Goal: Transaction & Acquisition: Download file/media

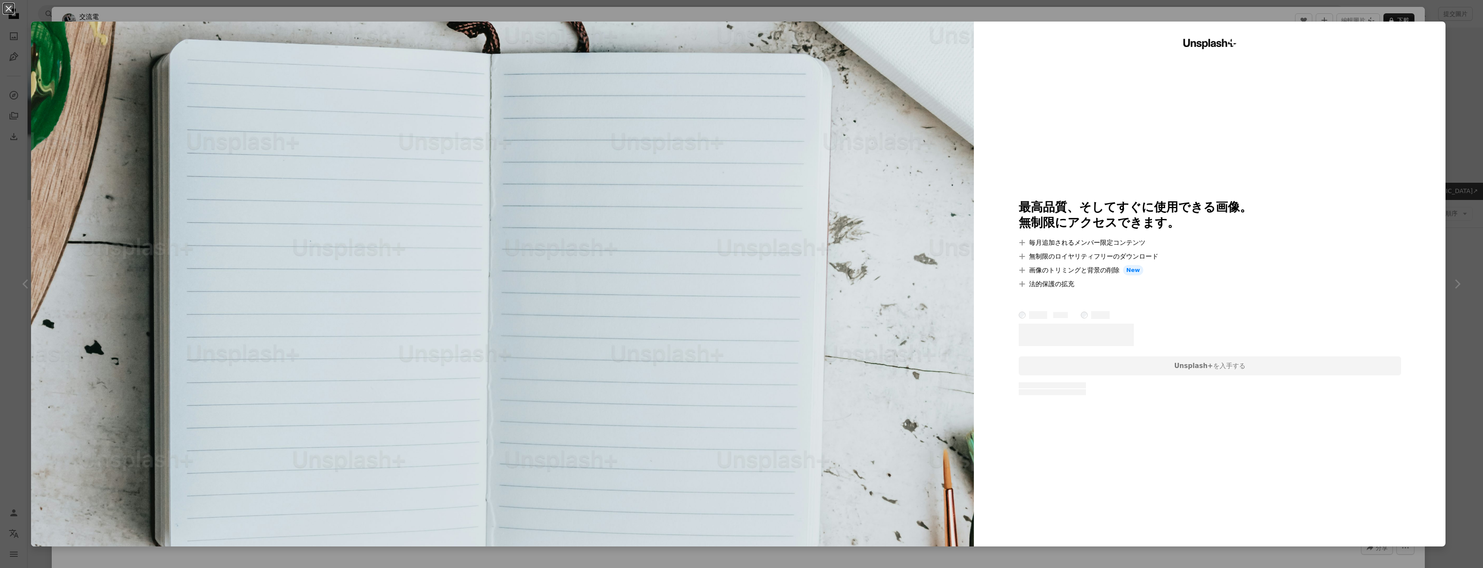
scroll to position [2390, 0]
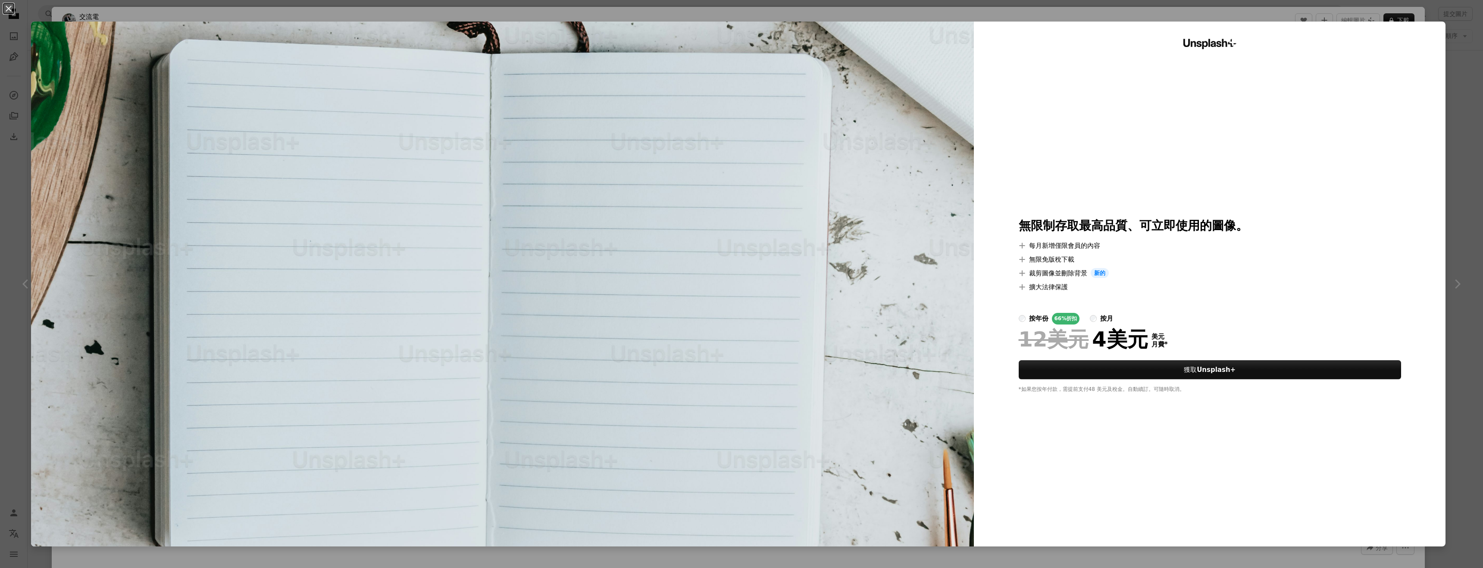
click at [1471, 115] on div "An X shape Unsplash+ 無限制存取 最高品質、可立即使用的圖像。 A plus sign 每月新增僅限會員的內容 A plus sign 無…" at bounding box center [741, 284] width 1483 height 568
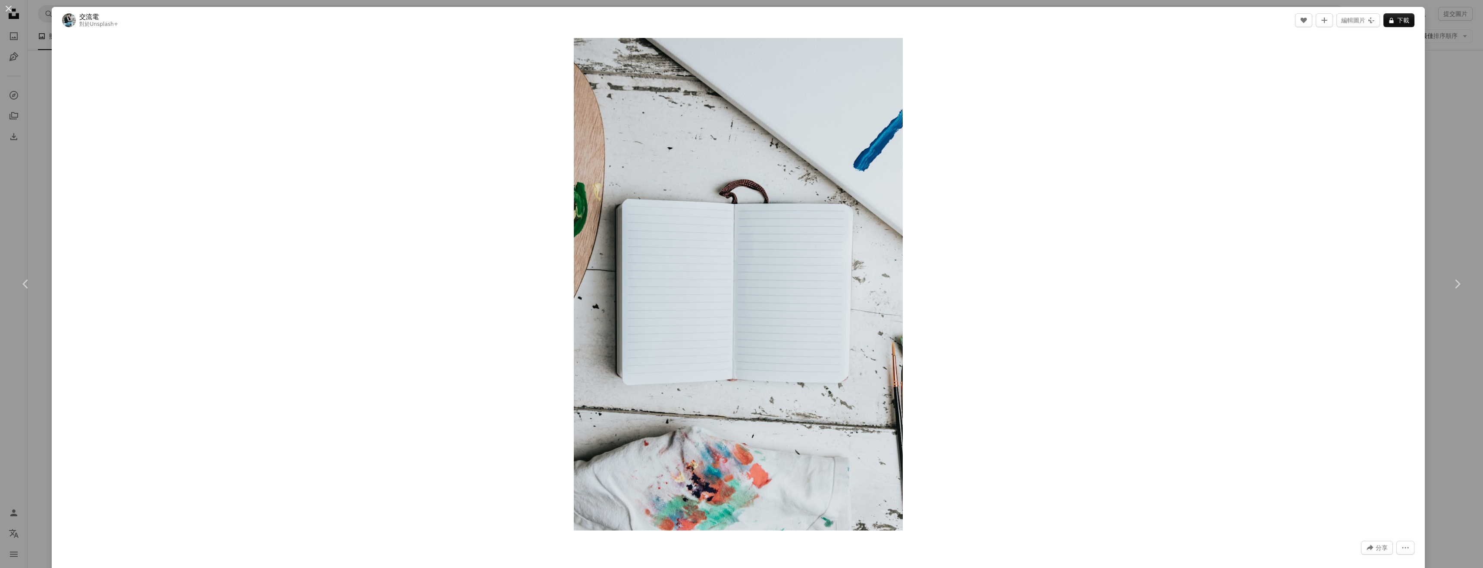
click at [423, 256] on div "Zoom in" at bounding box center [738, 284] width 1373 height 501
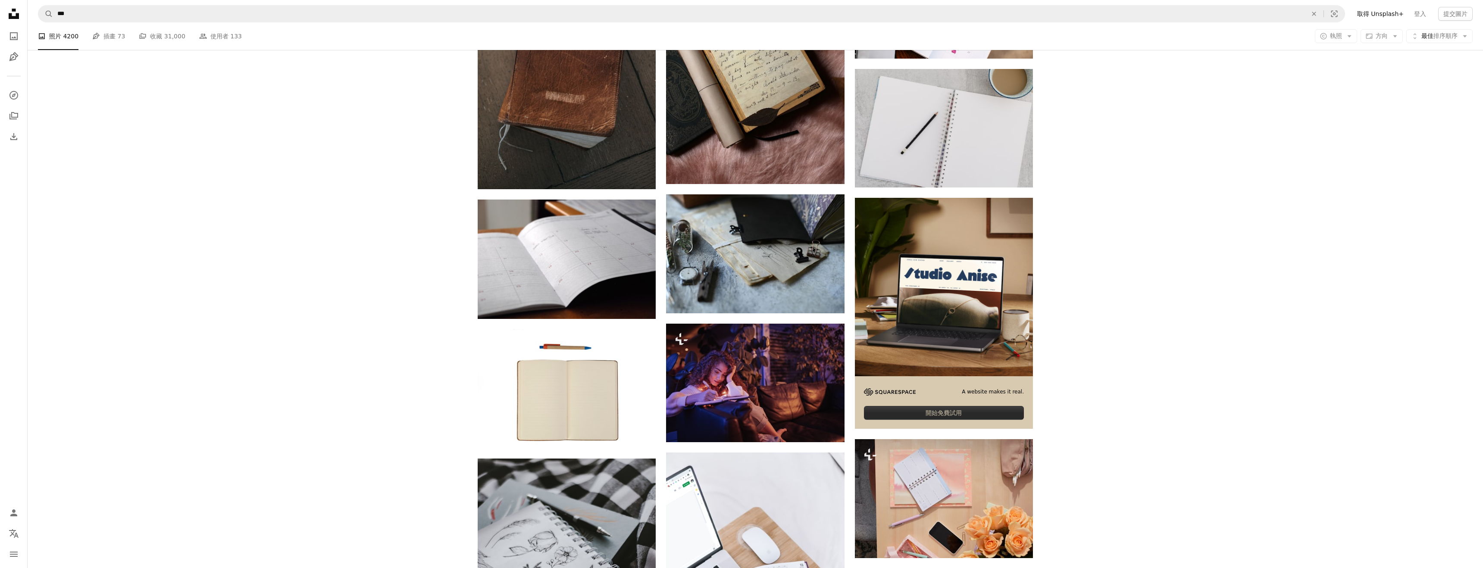
scroll to position [3682, 0]
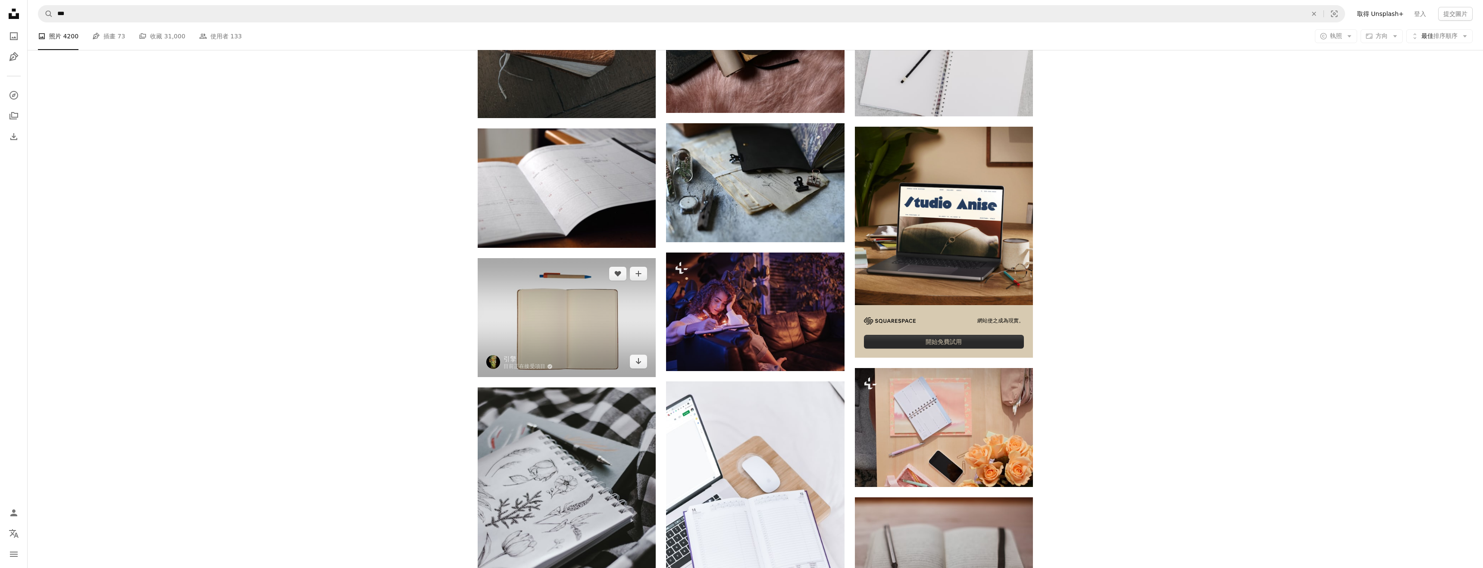
click at [582, 329] on img at bounding box center [567, 317] width 178 height 119
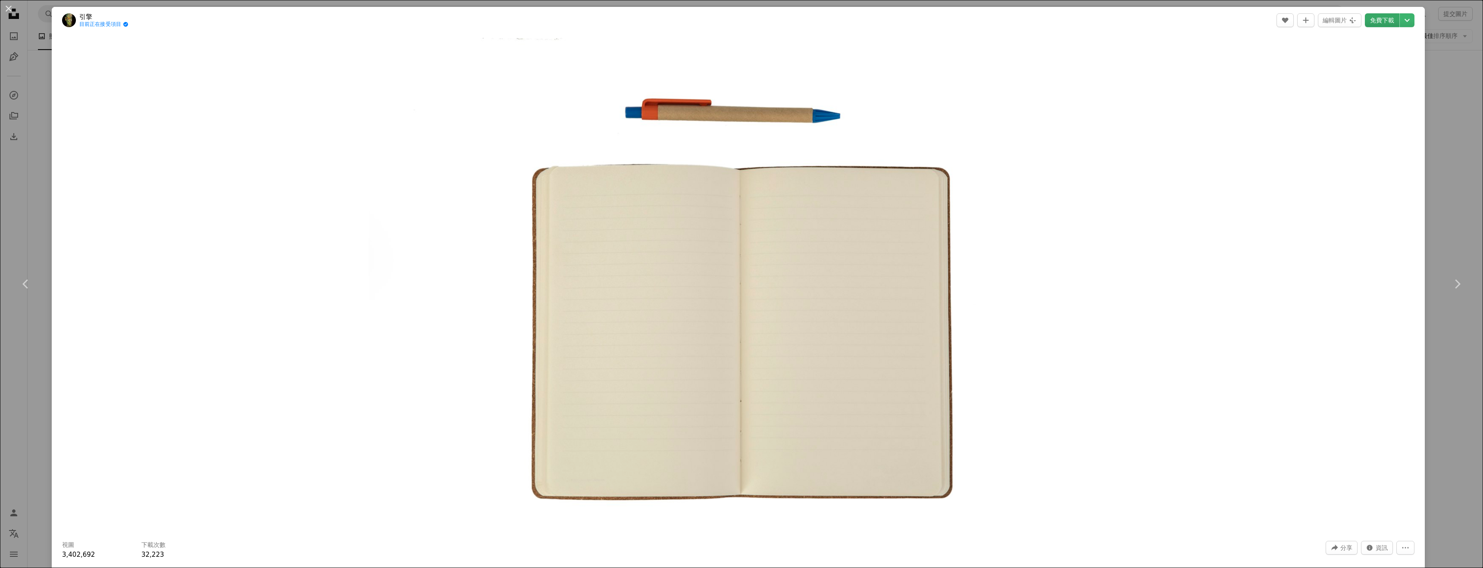
click at [1392, 20] on font "免費下載" at bounding box center [1382, 20] width 24 height 7
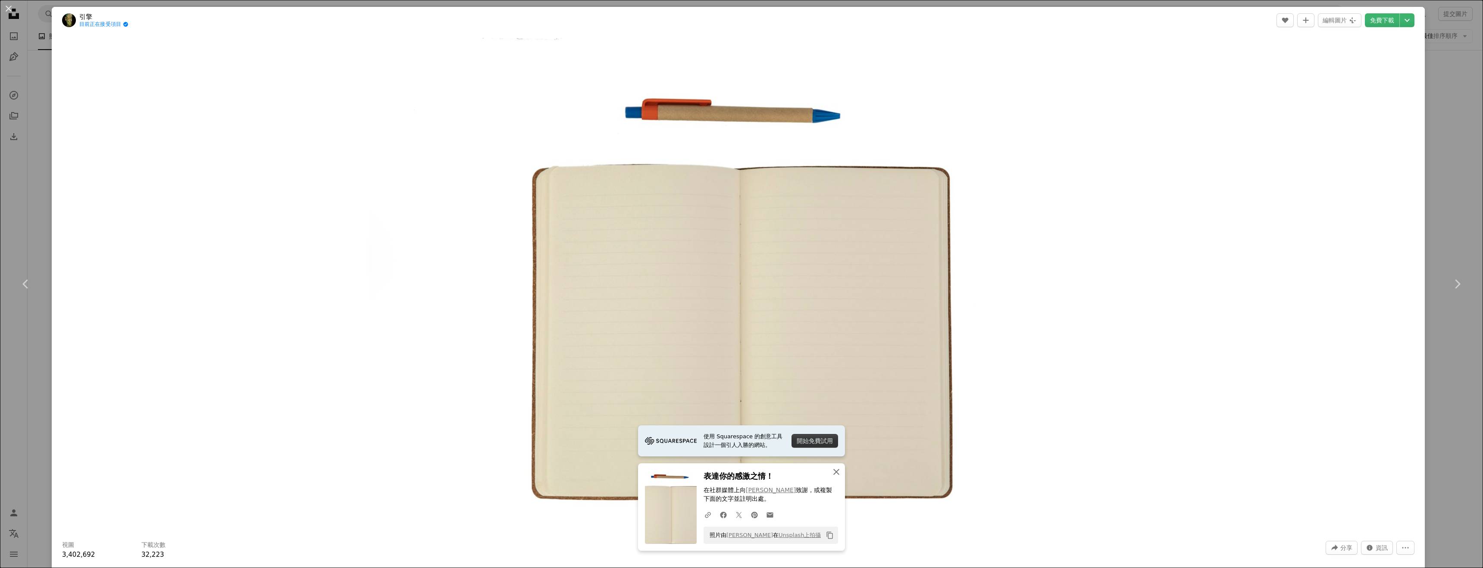
click at [835, 474] on icon "An X shape" at bounding box center [836, 472] width 10 height 10
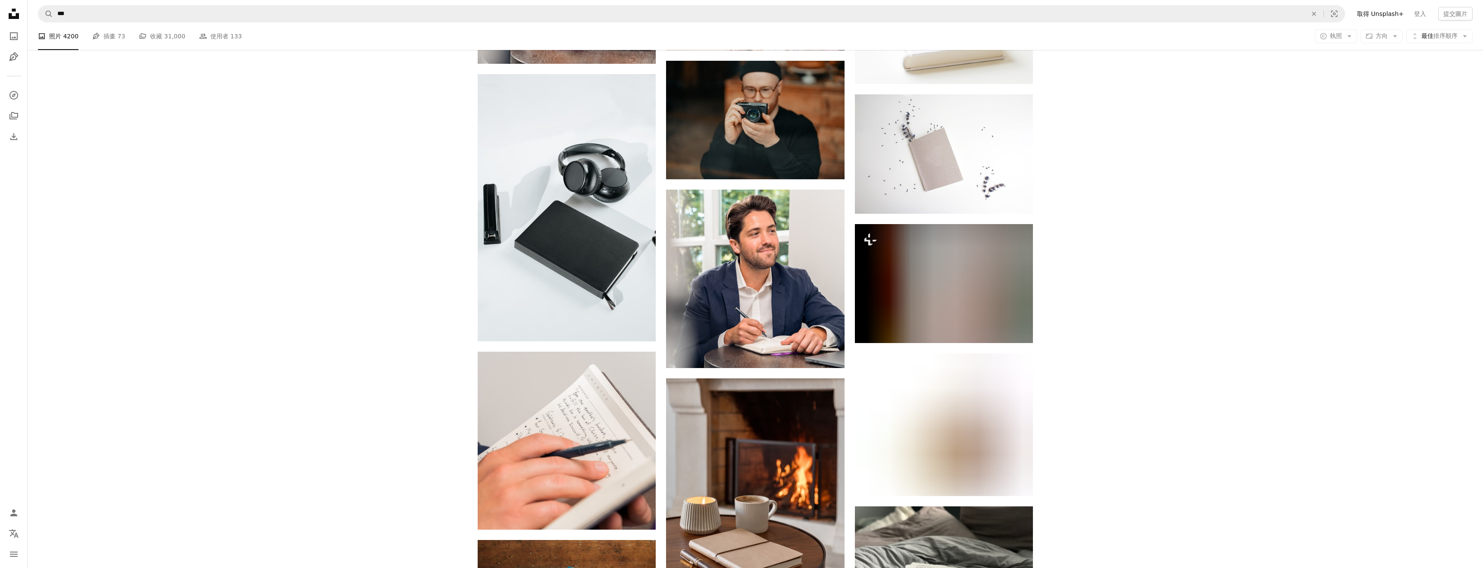
scroll to position [9756, 0]
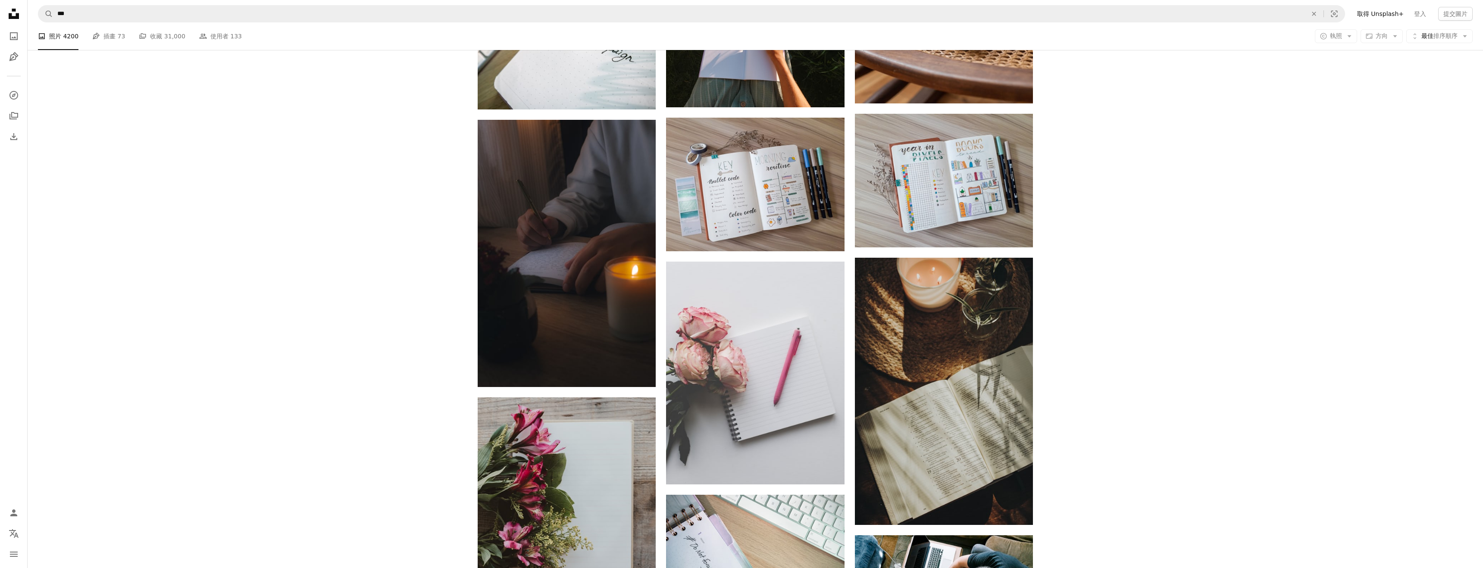
scroll to position [27744, 0]
